Goal: Task Accomplishment & Management: Manage account settings

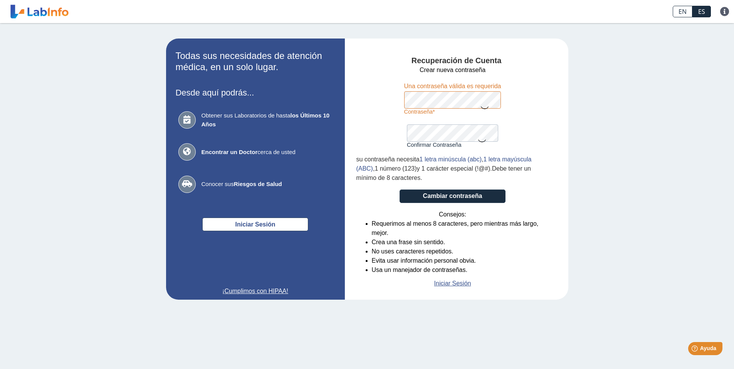
click at [485, 107] on icon at bounding box center [484, 107] width 9 height 15
click at [478, 136] on icon at bounding box center [481, 140] width 9 height 15
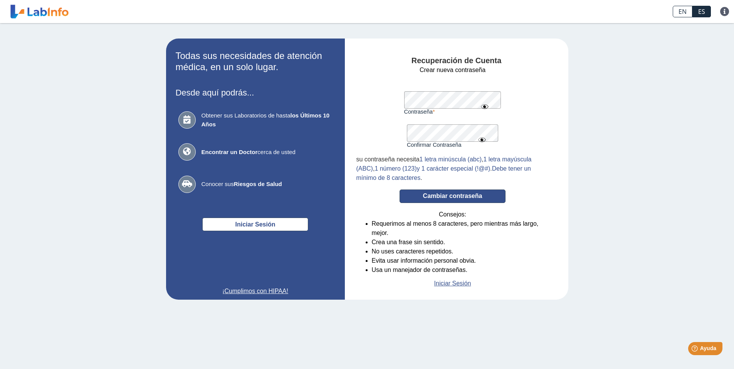
click at [475, 195] on button "Cambiar contraseña" at bounding box center [453, 196] width 106 height 13
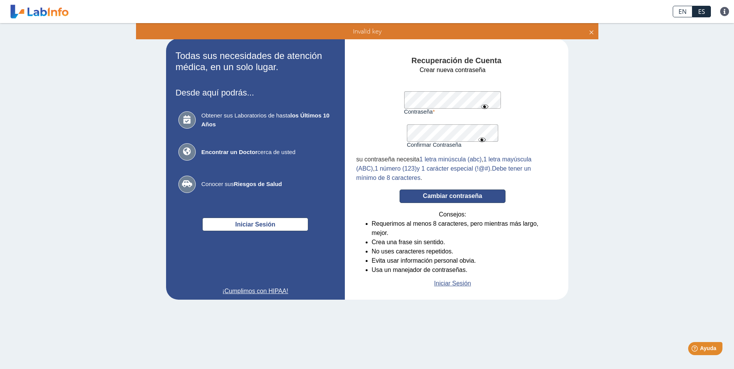
click at [465, 198] on button "Cambiar contraseña" at bounding box center [453, 196] width 106 height 13
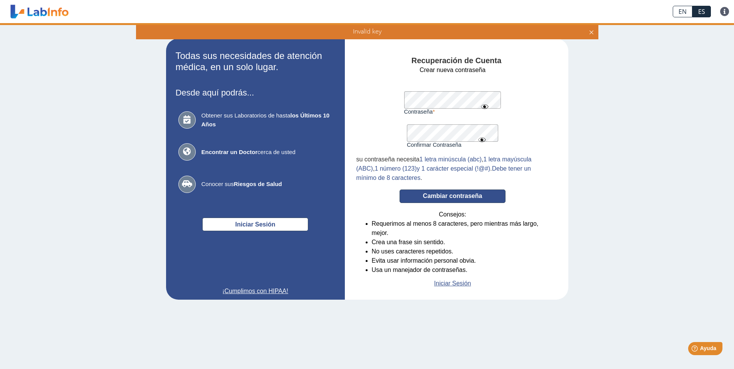
click at [465, 198] on button "Cambiar contraseña" at bounding box center [453, 196] width 106 height 13
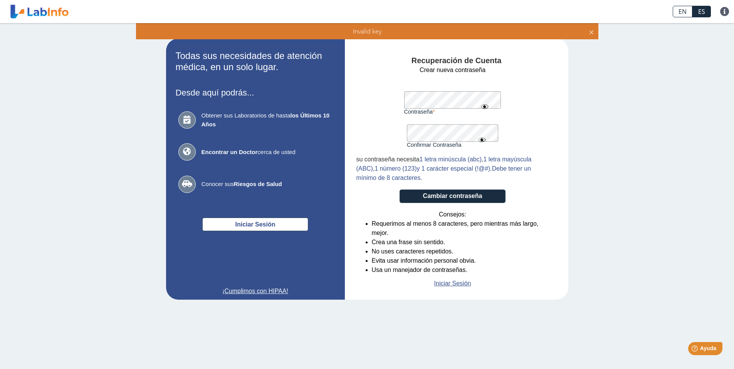
click at [401, 99] on form "Crear nueva contraseña Contraseña Una contraseña válida es requerida Confirmar …" at bounding box center [452, 176] width 193 height 223
click at [467, 143] on div "Confirmar Contraseña Por favor confirma su contraseña" at bounding box center [452, 131] width 91 height 33
click at [396, 133] on form "Crear nueva contraseña Contraseña Una contraseña válida es requerida Confirmar …" at bounding box center [452, 176] width 193 height 223
click at [400, 190] on button "Cambiar contraseña" at bounding box center [453, 196] width 106 height 13
click at [396, 101] on form "Crear nueva contraseña Contraseña Una contraseña válida es requerida Confirmar …" at bounding box center [452, 176] width 193 height 223
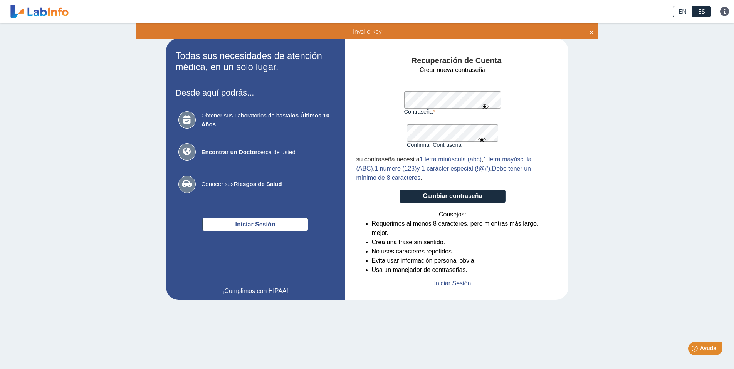
click at [400, 190] on button "Cambiar contraseña" at bounding box center [453, 196] width 106 height 13
click at [464, 281] on link "Iniciar Sesión" at bounding box center [452, 283] width 37 height 9
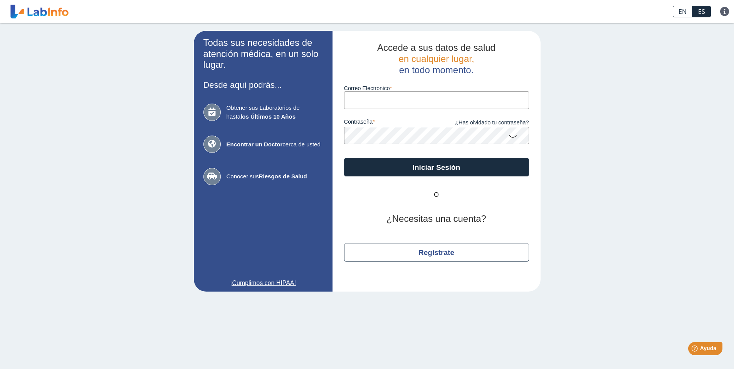
click at [430, 102] on input "Correo Electronico" at bounding box center [436, 99] width 185 height 17
type input "+"
type input "angel.papo@gmail.com"
click at [493, 122] on link "¿Has olvidado tu contraseña?" at bounding box center [483, 123] width 92 height 8
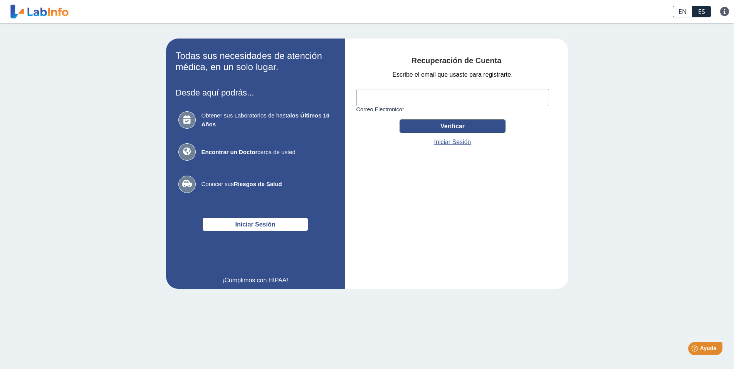
click at [418, 128] on button "Verificar" at bounding box center [453, 125] width 106 height 13
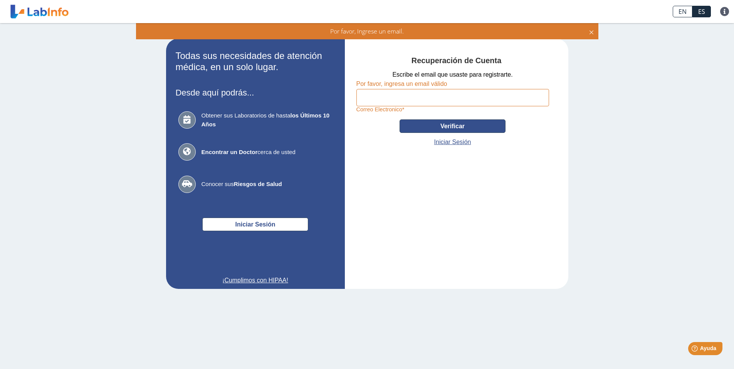
click at [425, 128] on button "Verificar" at bounding box center [453, 125] width 106 height 13
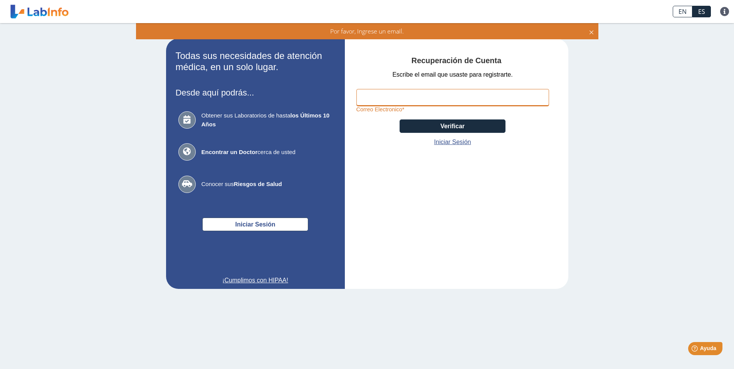
click at [397, 94] on input "Correo Electronico" at bounding box center [452, 97] width 193 height 17
type input "angel.papo@gmail.com"
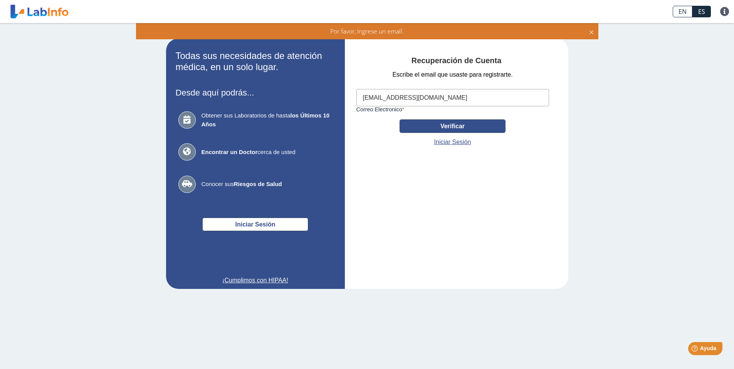
click at [448, 127] on button "Verificar" at bounding box center [453, 125] width 106 height 13
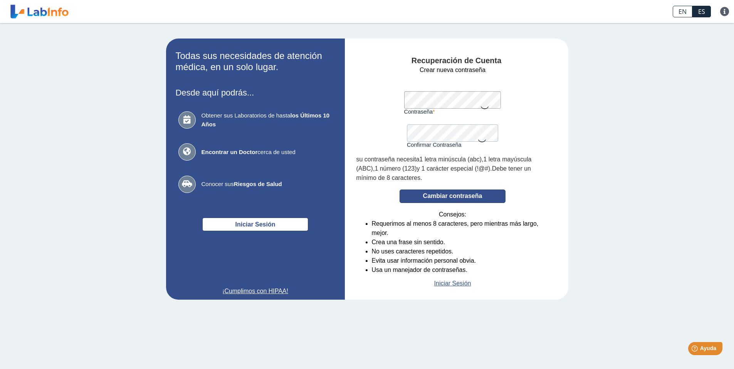
click at [486, 195] on button "Cambiar contraseña" at bounding box center [453, 196] width 106 height 13
click at [378, 141] on form "Crear nueva contraseña Contraseña Una contraseña válida es requerida Confirmar …" at bounding box center [452, 176] width 193 height 223
click at [382, 119] on form "Crear nueva contraseña Contraseña Una contraseña válida es requerida Confirmar …" at bounding box center [452, 176] width 193 height 223
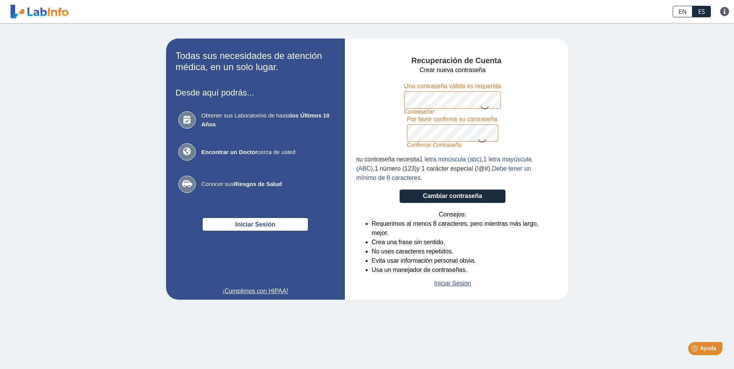
click at [486, 107] on icon at bounding box center [484, 107] width 9 height 15
click at [481, 140] on icon at bounding box center [481, 140] width 9 height 15
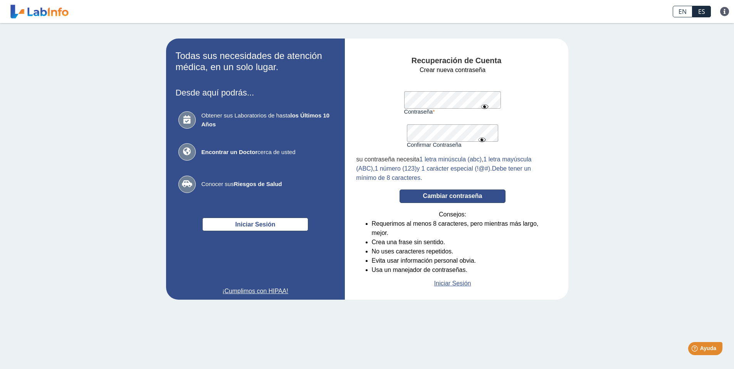
click at [480, 196] on button "Cambiar contraseña" at bounding box center [453, 196] width 106 height 13
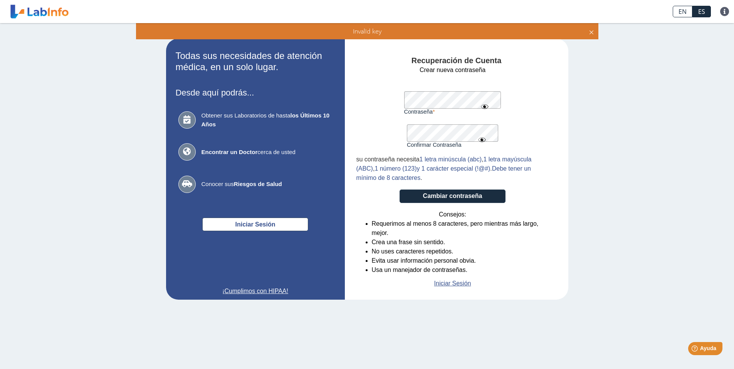
click at [453, 146] on label "Confirmar Contraseña" at bounding box center [452, 145] width 91 height 6
click at [404, 99] on div "Contraseña Una contraseña válida es requerida" at bounding box center [452, 98] width 97 height 33
click at [403, 97] on form "Crear nueva contraseña Contraseña Una contraseña válida es requerida Confirmar …" at bounding box center [452, 176] width 193 height 223
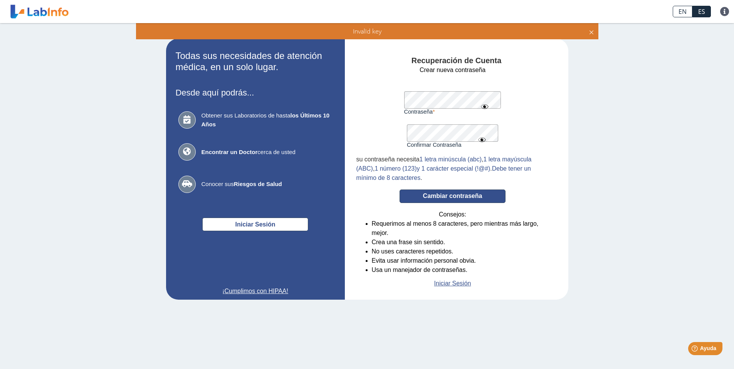
click at [474, 200] on button "Cambiar contraseña" at bounding box center [453, 196] width 106 height 13
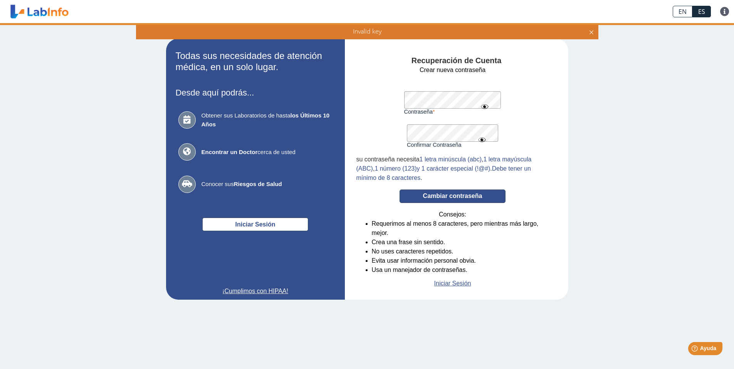
click at [474, 199] on button "Cambiar contraseña" at bounding box center [453, 196] width 106 height 13
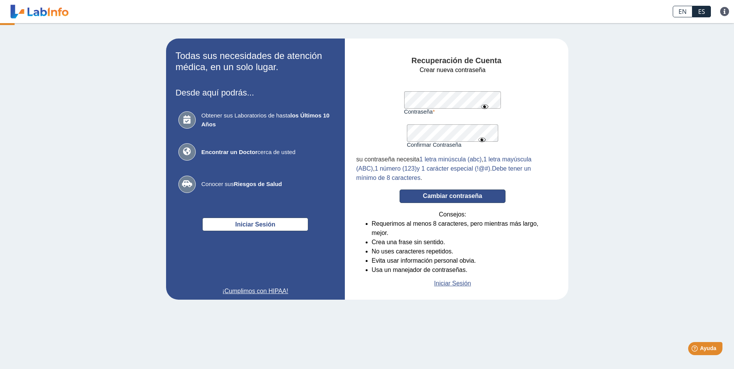
click at [474, 199] on button "Cambiar contraseña" at bounding box center [453, 196] width 106 height 13
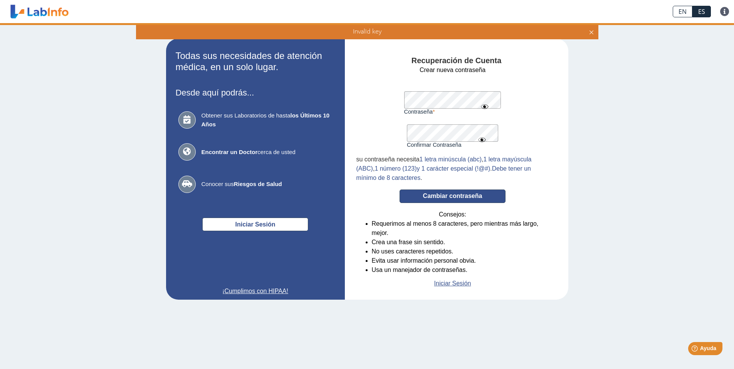
click at [474, 199] on button "Cambiar contraseña" at bounding box center [453, 196] width 106 height 13
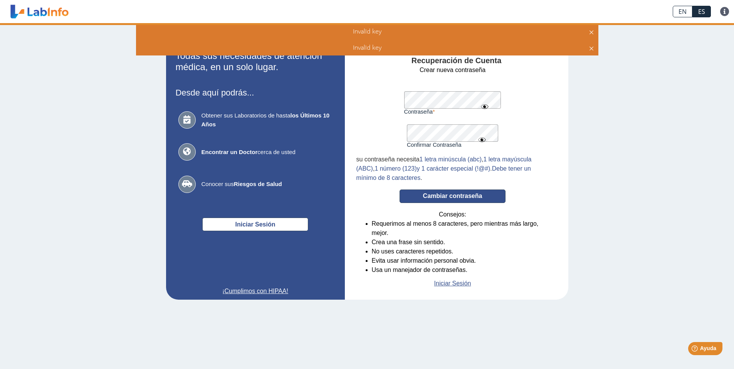
click at [474, 199] on button "Cambiar contraseña" at bounding box center [453, 196] width 106 height 13
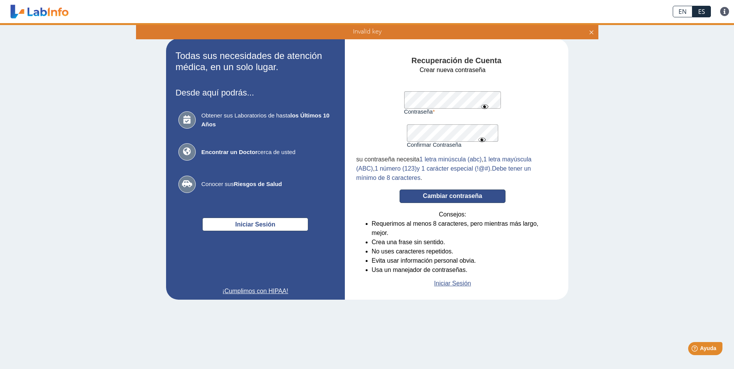
click at [474, 199] on button "Cambiar contraseña" at bounding box center [453, 196] width 106 height 13
